Goal: Transaction & Acquisition: Purchase product/service

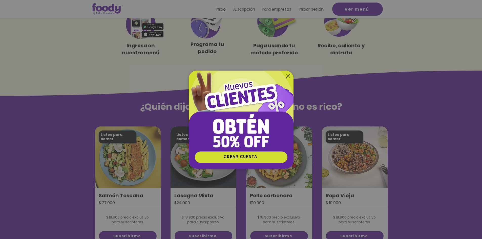
click at [286, 76] on icon "Volver al sitio" at bounding box center [288, 76] width 4 height 4
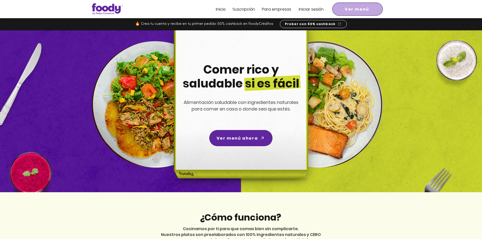
click at [366, 8] on span "Ver menú" at bounding box center [357, 9] width 25 height 6
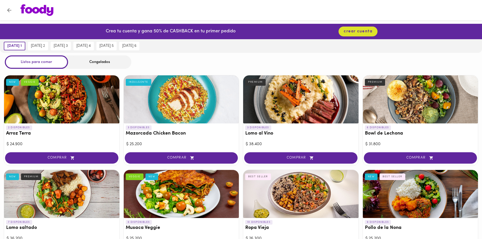
click at [88, 60] on div "Congelados" at bounding box center [99, 61] width 63 height 13
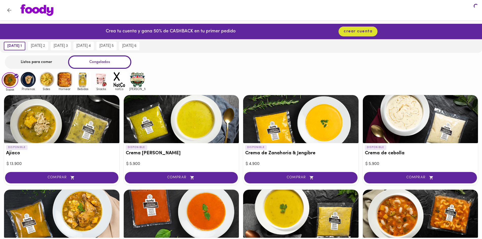
click at [96, 61] on div "Congelados" at bounding box center [99, 61] width 63 height 13
click at [99, 63] on div "Congelados" at bounding box center [99, 61] width 63 height 13
click at [102, 81] on img at bounding box center [101, 79] width 16 height 16
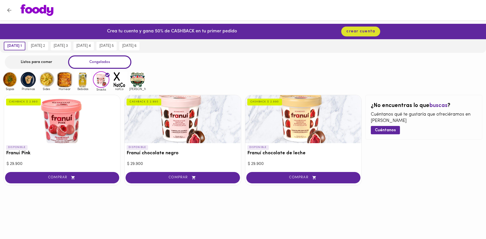
click at [153, 104] on div "CASHBACK $ 2.990" at bounding box center [144, 102] width 35 height 7
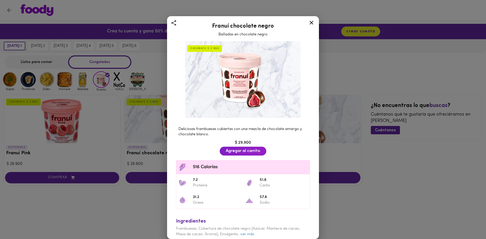
scroll to position [19, 0]
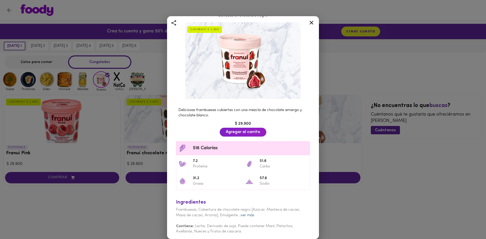
click at [248, 215] on link "ver más" at bounding box center [247, 216] width 14 height 4
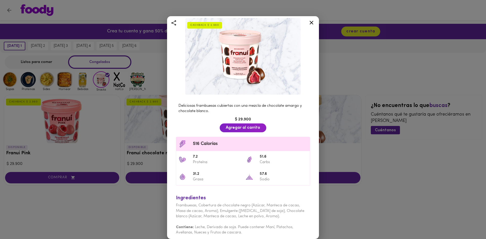
scroll to position [25, 0]
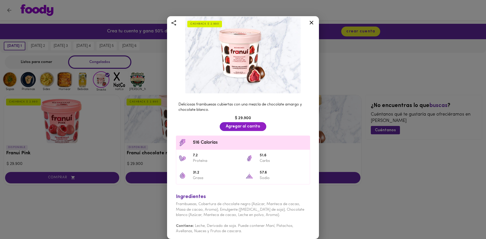
click at [242, 218] on div "Contiene: Leche, Derivado de soja. Puede contener Maní, Pistachos, Avellanas, N…" at bounding box center [243, 226] width 134 height 16
click at [241, 213] on span "Frambuesas, Cobertura de chocolate negro (Azúcar, Manteca de cacao, Masa de cac…" at bounding box center [240, 209] width 128 height 15
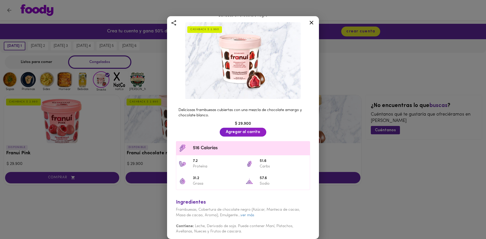
click at [241, 214] on link "ver más" at bounding box center [247, 216] width 14 height 4
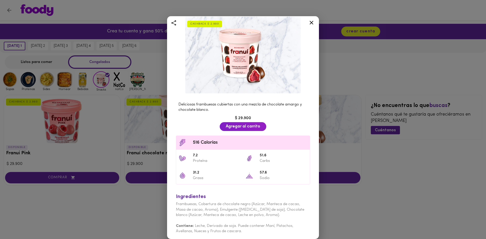
click at [312, 20] on icon at bounding box center [311, 22] width 6 height 6
